Goal: Transaction & Acquisition: Purchase product/service

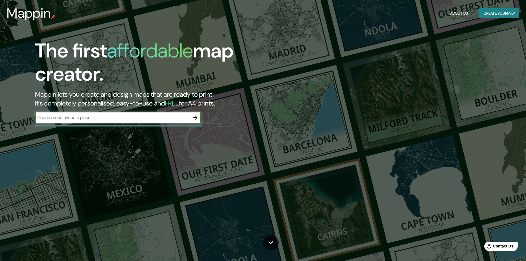
click at [54, 120] on input "text" at bounding box center [112, 117] width 155 height 6
type input "merida yucatan"
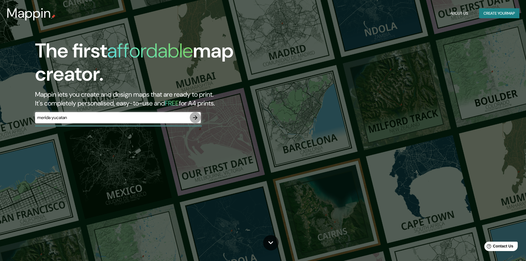
click at [195, 117] on icon "button" at bounding box center [195, 117] width 4 height 4
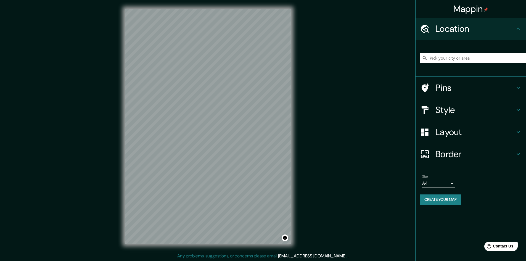
click at [429, 57] on input "Pick your city or area" at bounding box center [473, 58] width 106 height 10
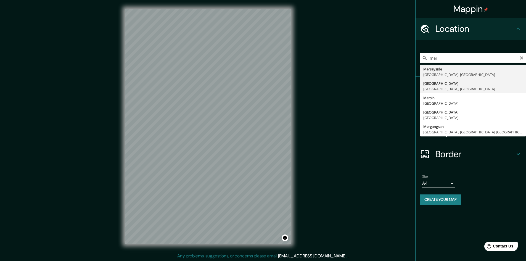
type input "[GEOGRAPHIC_DATA], [GEOGRAPHIC_DATA], [GEOGRAPHIC_DATA]"
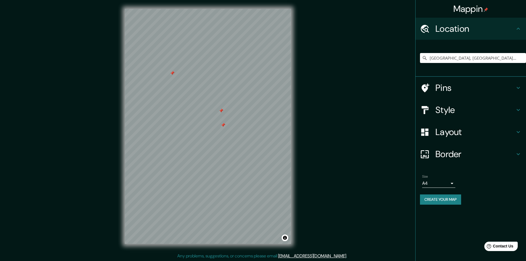
click at [222, 111] on div at bounding box center [221, 110] width 4 height 4
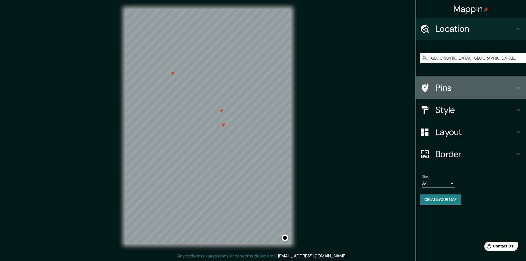
click at [437, 89] on h4 "Pins" at bounding box center [474, 87] width 79 height 11
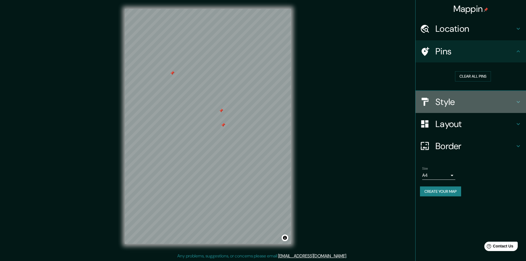
click at [437, 108] on div "Style" at bounding box center [470, 102] width 110 height 22
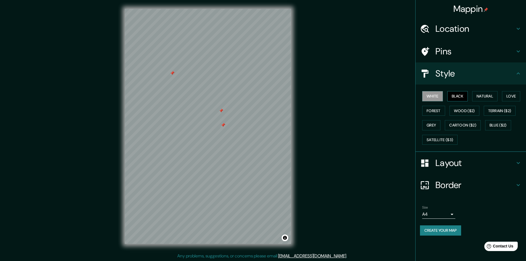
click at [453, 92] on button "Black" at bounding box center [457, 96] width 21 height 10
click at [432, 94] on button "White" at bounding box center [432, 96] width 21 height 10
click at [219, 137] on div at bounding box center [220, 135] width 4 height 4
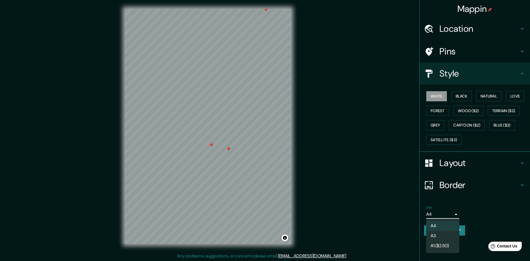
click at [451, 211] on body "Mappin Location [GEOGRAPHIC_DATA], [GEOGRAPHIC_DATA], [GEOGRAPHIC_DATA] Pins St…" at bounding box center [265, 130] width 530 height 261
click at [438, 235] on li "A3" at bounding box center [442, 236] width 33 height 10
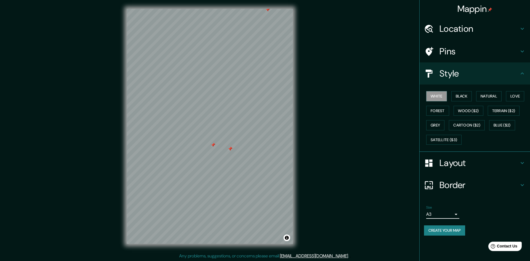
click at [452, 215] on body "Mappin Location [GEOGRAPHIC_DATA], [GEOGRAPHIC_DATA], [GEOGRAPHIC_DATA] Pins St…" at bounding box center [265, 130] width 530 height 261
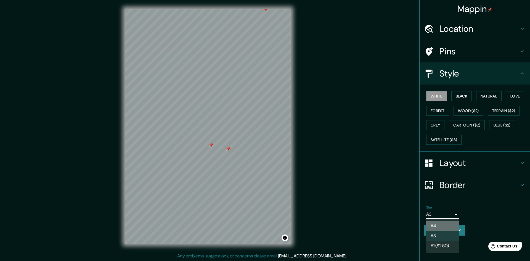
click at [440, 226] on li "A4" at bounding box center [442, 226] width 33 height 10
type input "single"
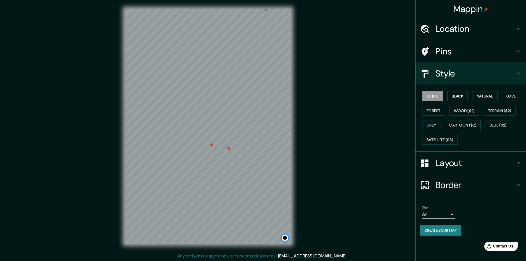
click at [285, 237] on button "Toggle attribution" at bounding box center [284, 237] width 7 height 7
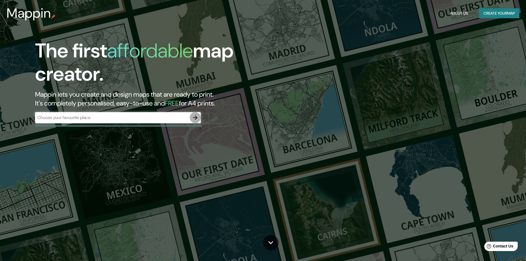
click at [195, 119] on icon "button" at bounding box center [195, 117] width 4 height 4
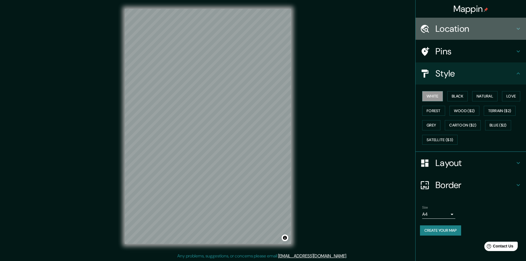
click at [451, 25] on h4 "Location" at bounding box center [474, 28] width 79 height 11
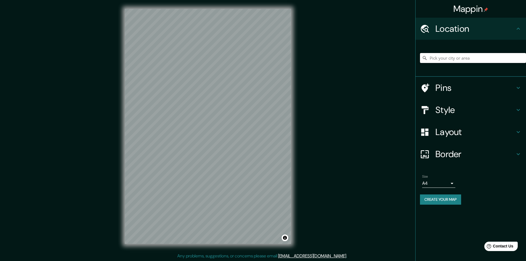
click at [447, 61] on input "Pick your city or area" at bounding box center [473, 58] width 106 height 10
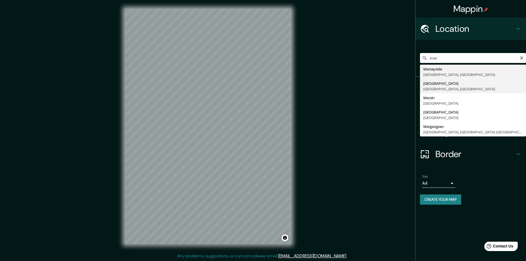
type input "[GEOGRAPHIC_DATA], [GEOGRAPHIC_DATA], [GEOGRAPHIC_DATA]"
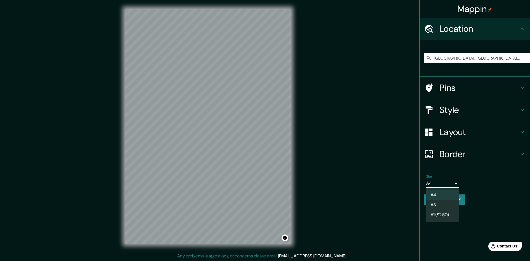
click at [449, 183] on body "Mappin Location [GEOGRAPHIC_DATA], [GEOGRAPHIC_DATA], [GEOGRAPHIC_DATA] Pins St…" at bounding box center [265, 130] width 530 height 261
click at [439, 204] on li "A3" at bounding box center [442, 205] width 33 height 10
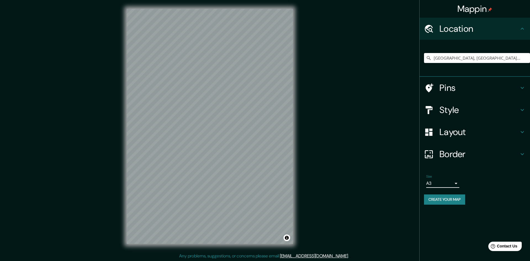
click at [450, 180] on body "Mappin Location [GEOGRAPHIC_DATA], [GEOGRAPHIC_DATA], [GEOGRAPHIC_DATA] Pins St…" at bounding box center [265, 130] width 530 height 261
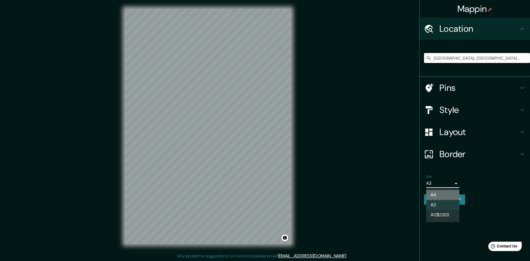
click at [441, 196] on li "A4" at bounding box center [442, 195] width 33 height 10
type input "single"
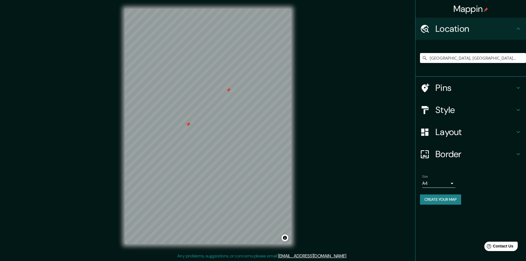
click at [227, 91] on div at bounding box center [228, 90] width 4 height 4
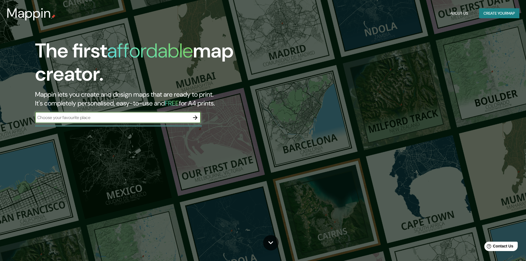
click at [196, 119] on icon "button" at bounding box center [195, 117] width 4 height 4
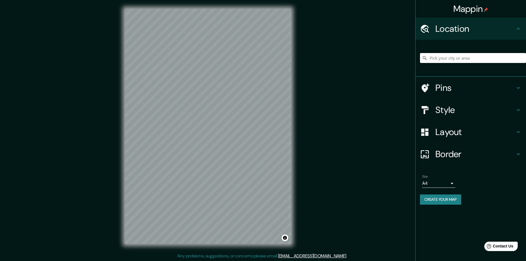
click at [452, 58] on input "Pick your city or area" at bounding box center [473, 58] width 106 height 10
click at [450, 54] on input "Pick your city or area" at bounding box center [473, 58] width 106 height 10
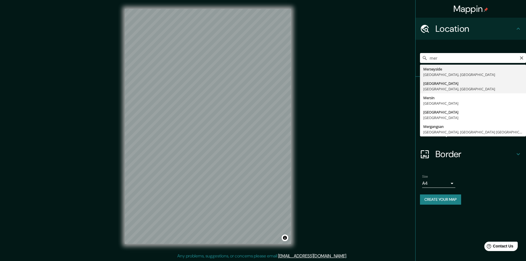
type input "[GEOGRAPHIC_DATA], [GEOGRAPHIC_DATA], [GEOGRAPHIC_DATA]"
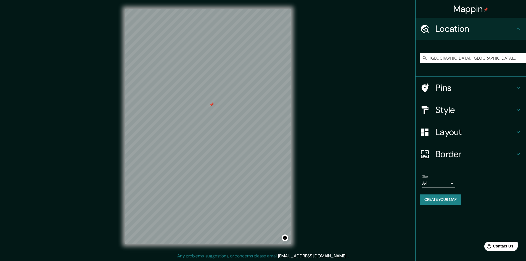
click at [209, 9] on div at bounding box center [208, 9] width 166 height 0
click at [212, 159] on div at bounding box center [211, 159] width 4 height 4
click at [211, 158] on div at bounding box center [211, 159] width 4 height 4
click at [211, 160] on div at bounding box center [211, 159] width 4 height 4
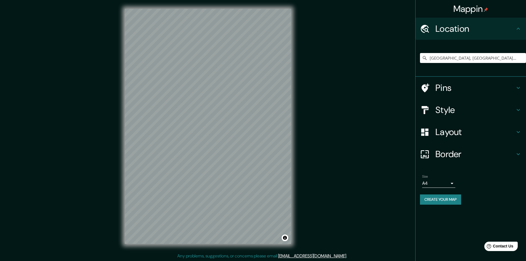
click at [444, 112] on h4 "Style" at bounding box center [474, 109] width 79 height 11
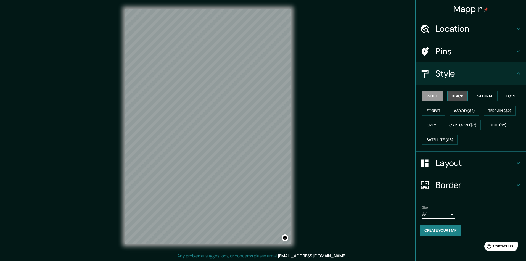
click at [456, 94] on button "Black" at bounding box center [457, 96] width 21 height 10
click at [485, 91] on button "Natural" at bounding box center [484, 96] width 25 height 10
click at [512, 97] on button "Love" at bounding box center [511, 96] width 18 height 10
click at [436, 112] on button "Forest" at bounding box center [433, 111] width 23 height 10
click at [464, 114] on button "Wood ($2)" at bounding box center [464, 111] width 30 height 10
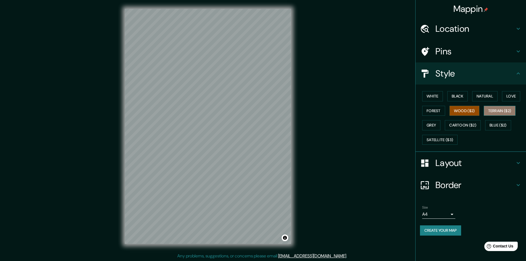
click at [494, 109] on button "Terrain ($2)" at bounding box center [499, 111] width 32 height 10
click at [497, 124] on button "Blue ($2)" at bounding box center [498, 125] width 26 height 10
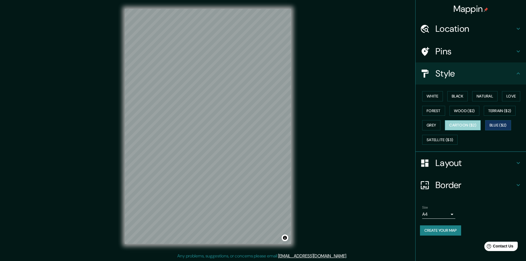
click at [477, 123] on button "Cartoon ($2)" at bounding box center [463, 125] width 36 height 10
click at [437, 122] on button "Grey" at bounding box center [431, 125] width 18 height 10
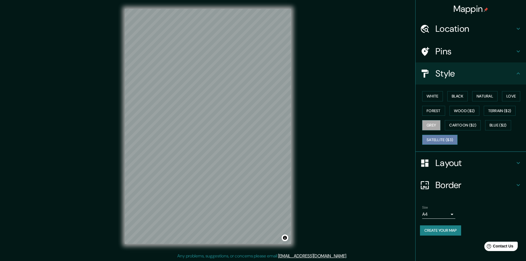
click at [438, 143] on button "Satellite ($3)" at bounding box center [439, 140] width 35 height 10
click at [453, 98] on button "Black" at bounding box center [457, 96] width 21 height 10
click at [441, 92] on button "White" at bounding box center [432, 96] width 21 height 10
click at [490, 97] on button "Natural" at bounding box center [484, 96] width 25 height 10
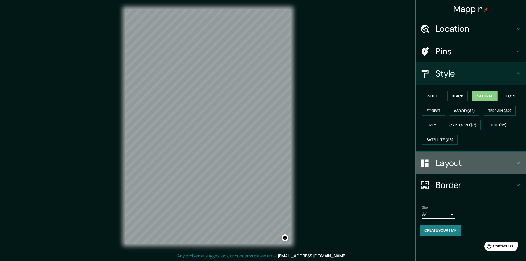
click at [473, 171] on div "Layout" at bounding box center [470, 163] width 110 height 22
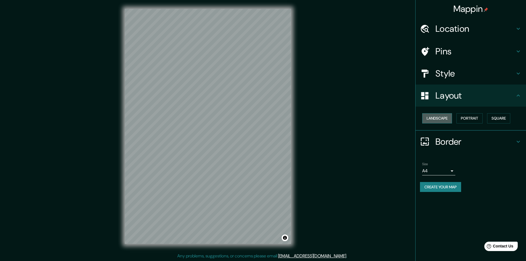
click at [442, 117] on button "Landscape" at bounding box center [437, 118] width 30 height 10
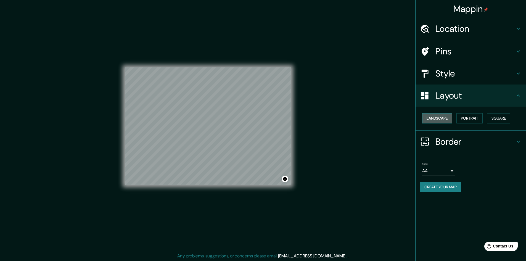
click at [442, 117] on button "Landscape" at bounding box center [437, 118] width 30 height 10
click at [467, 118] on button "Portrait" at bounding box center [469, 118] width 26 height 10
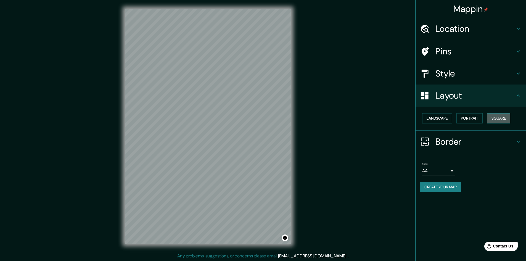
click at [498, 121] on button "Square" at bounding box center [498, 118] width 23 height 10
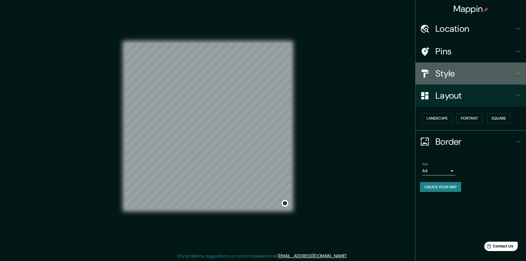
click at [451, 70] on h4 "Style" at bounding box center [474, 73] width 79 height 11
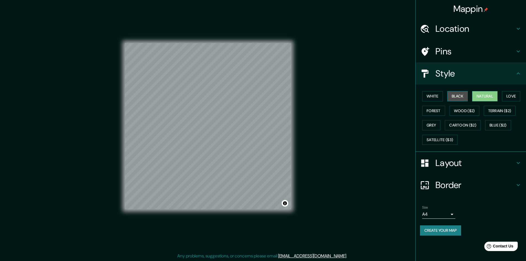
click at [458, 94] on button "Black" at bounding box center [457, 96] width 21 height 10
click at [441, 96] on button "White" at bounding box center [432, 96] width 21 height 10
click at [501, 110] on button "Terrain ($2)" at bounding box center [499, 111] width 32 height 10
click at [432, 98] on button "White" at bounding box center [432, 96] width 21 height 10
click at [461, 94] on button "Black" at bounding box center [457, 96] width 21 height 10
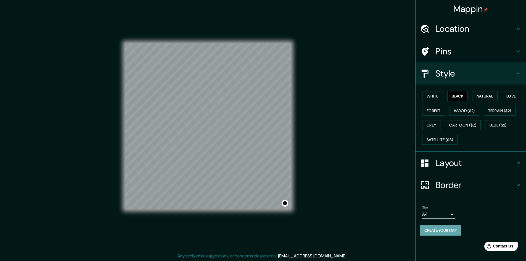
click at [436, 231] on button "Create your map" at bounding box center [440, 230] width 41 height 10
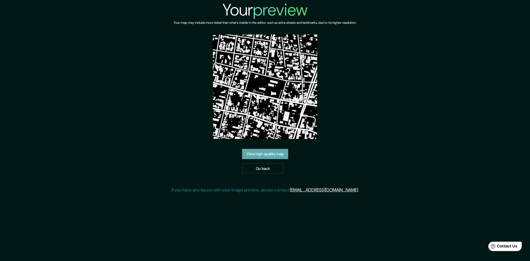
click at [259, 149] on link "View high quality map" at bounding box center [265, 154] width 46 height 10
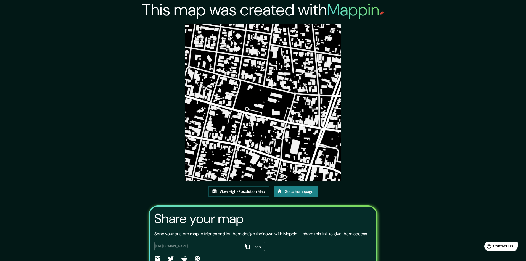
click at [417, 206] on div "This map was created with Mappin View High-Resolution Map Go to homepage Share …" at bounding box center [263, 144] width 526 height 288
click at [262, 90] on img at bounding box center [263, 102] width 156 height 156
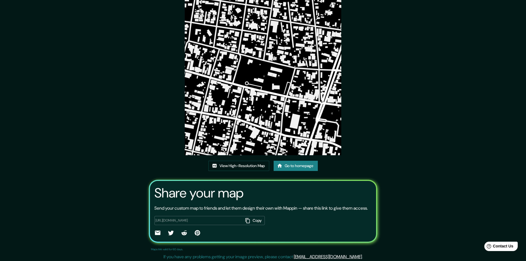
scroll to position [34, 0]
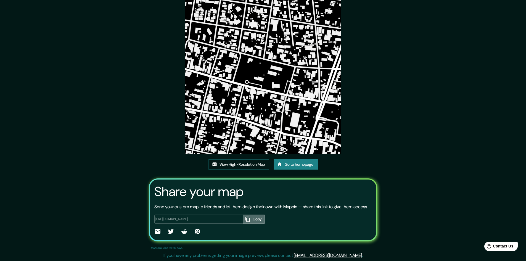
click at [256, 217] on button "Copy" at bounding box center [254, 218] width 22 height 9
click at [161, 129] on div "This map was created with Mappin View High-Resolution Map Go to homepage Share …" at bounding box center [262, 117] width 241 height 288
click at [234, 161] on link "View High-Resolution Map" at bounding box center [238, 164] width 61 height 10
